Goal: Information Seeking & Learning: Compare options

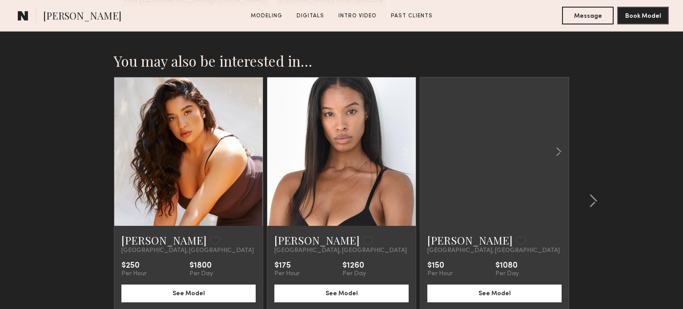
scroll to position [1659, 0]
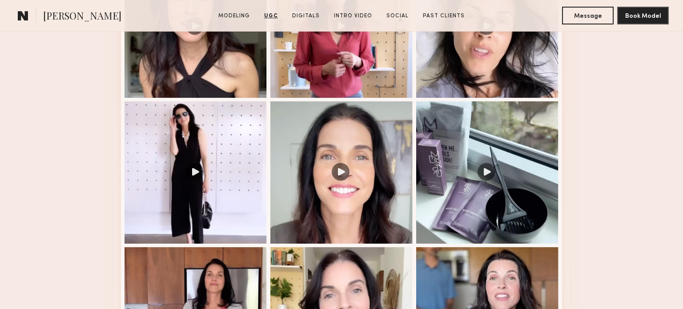
scroll to position [843, 0]
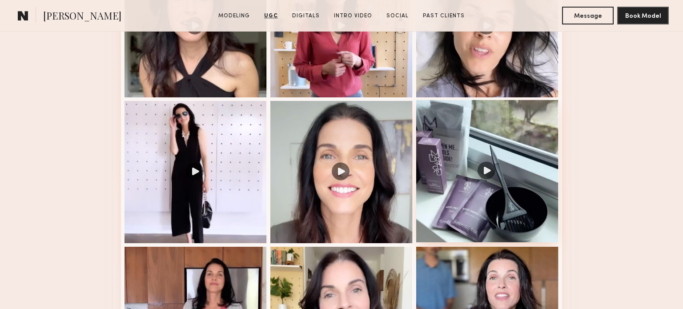
click at [488, 173] on div at bounding box center [487, 171] width 142 height 142
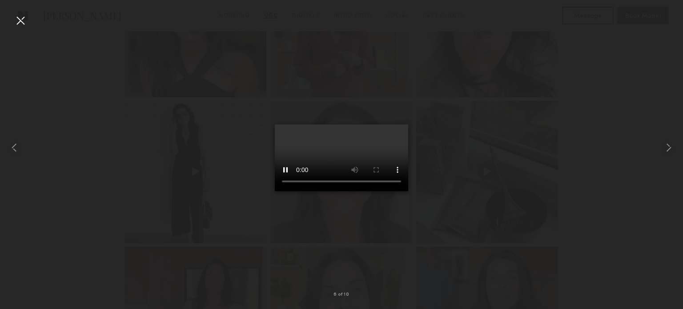
click at [22, 24] on div at bounding box center [20, 20] width 14 height 14
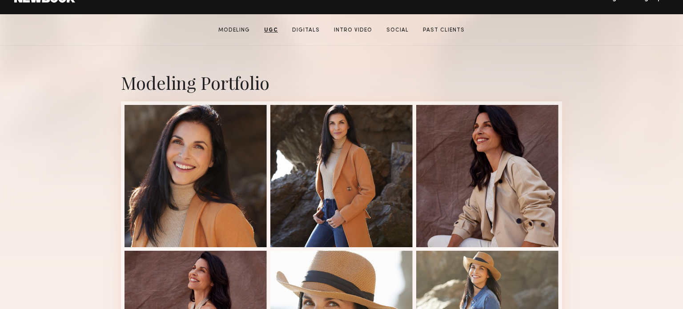
scroll to position [154, 0]
